Goal: Entertainment & Leisure: Consume media (video, audio)

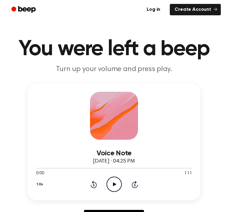
click at [113, 185] on icon "Play Audio" at bounding box center [113, 183] width 15 height 15
click at [114, 185] on icon "Pause Audio" at bounding box center [113, 183] width 15 height 15
click at [118, 178] on icon "Play Audio" at bounding box center [113, 183] width 15 height 15
click at [112, 181] on icon "Pause Audio" at bounding box center [113, 183] width 15 height 15
click at [113, 180] on icon "Play Audio" at bounding box center [113, 183] width 15 height 15
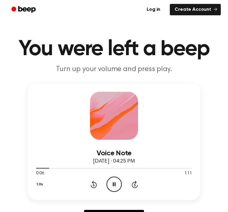
scroll to position [1, 0]
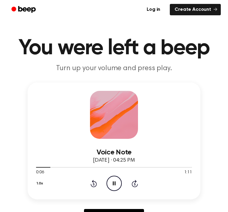
click at [119, 185] on icon "Pause Audio" at bounding box center [113, 183] width 15 height 15
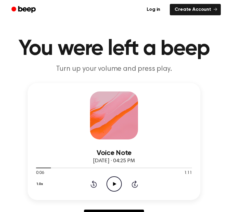
scroll to position [0, 0]
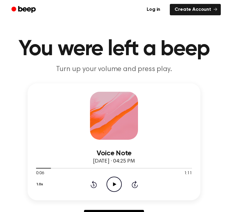
click at [116, 186] on icon "Play Audio" at bounding box center [113, 183] width 15 height 15
click at [115, 182] on icon "Pause Audio" at bounding box center [113, 183] width 15 height 15
click at [115, 187] on icon "Play Audio" at bounding box center [113, 183] width 15 height 15
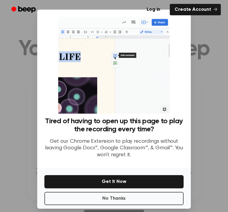
click at [115, 201] on button "No Thanks" at bounding box center [113, 198] width 139 height 13
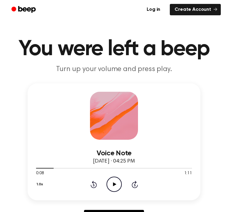
click at [115, 179] on icon "Play Audio" at bounding box center [113, 183] width 15 height 15
click at [36, 182] on button "1.0x" at bounding box center [40, 184] width 9 height 10
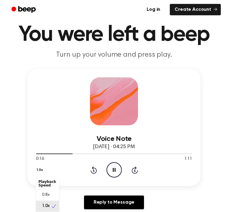
click at [36, 182] on div "Playback Speed" at bounding box center [47, 183] width 23 height 12
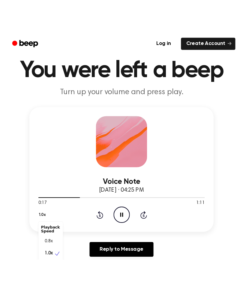
scroll to position [0, 0]
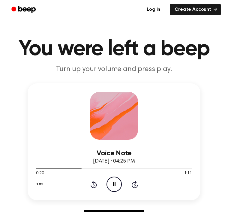
click at [91, 182] on icon "Rewind 5 seconds" at bounding box center [93, 184] width 7 height 8
click at [96, 182] on icon "Rewind 5 seconds" at bounding box center [93, 184] width 7 height 8
click at [92, 185] on icon "Rewind 5 seconds" at bounding box center [93, 184] width 7 height 8
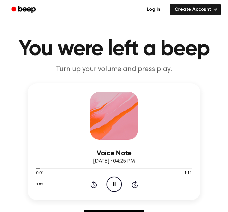
click at [93, 182] on icon at bounding box center [93, 184] width 6 height 7
click at [96, 179] on div "1.0x Rewind 5 seconds Pause Audio Skip 5 seconds" at bounding box center [114, 183] width 156 height 15
click at [119, 187] on icon "Pause Audio" at bounding box center [113, 183] width 15 height 15
click at [110, 189] on icon "Play Audio" at bounding box center [113, 183] width 15 height 15
